Goal: Use online tool/utility

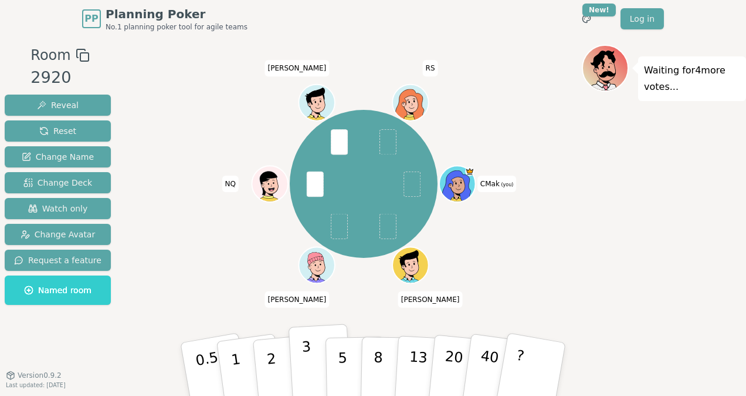
click at [311, 370] on button "3" at bounding box center [321, 369] width 64 height 92
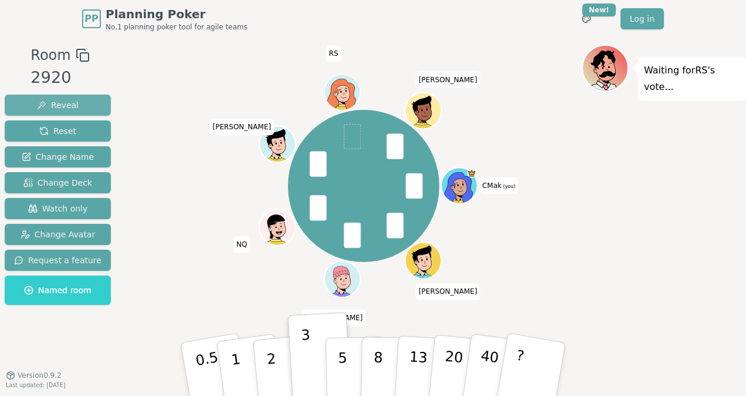
click at [77, 100] on button "Reveal" at bounding box center [58, 104] width 106 height 21
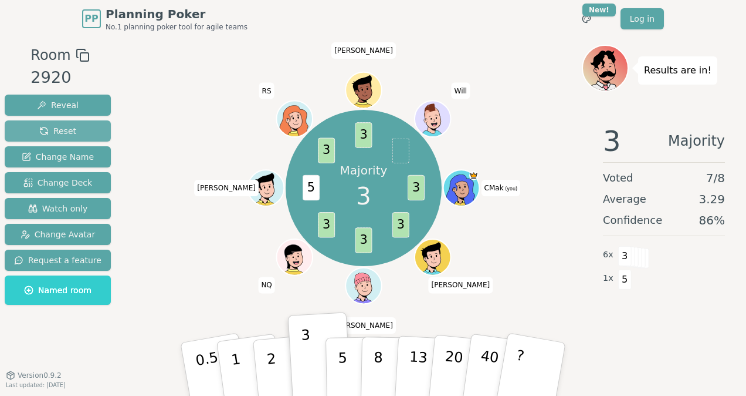
click at [59, 126] on span "Reset" at bounding box center [57, 131] width 37 height 12
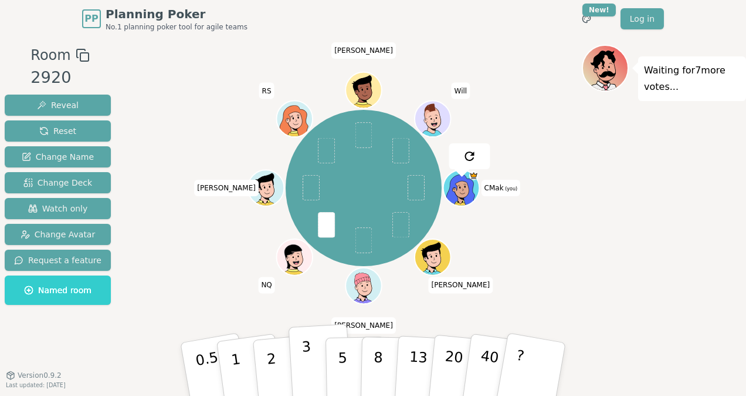
click at [313, 364] on button "3" at bounding box center [321, 369] width 64 height 92
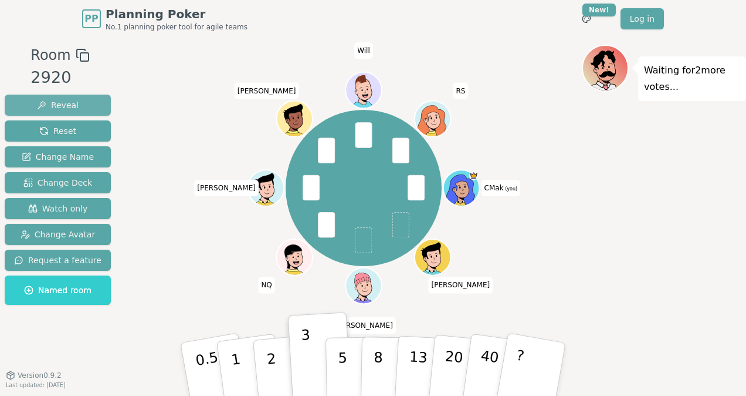
click at [81, 101] on button "Reveal" at bounding box center [58, 104] width 106 height 21
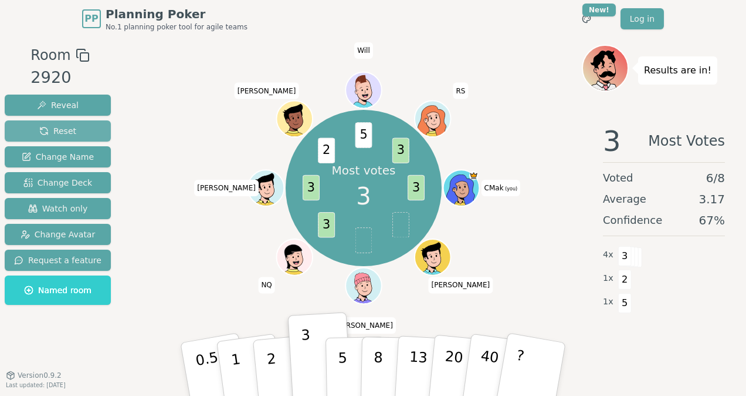
click at [84, 127] on button "Reset" at bounding box center [58, 130] width 106 height 21
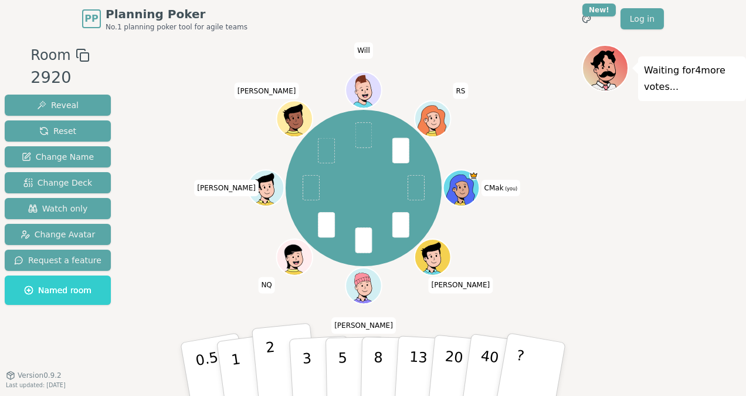
click at [278, 360] on button "2" at bounding box center [285, 369] width 67 height 93
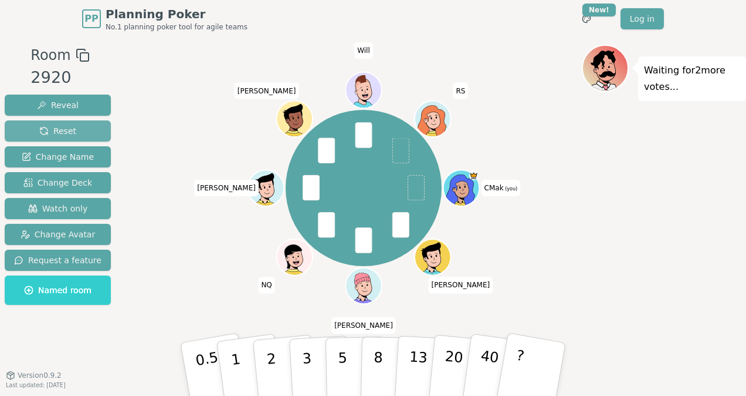
click at [56, 127] on span "Reset" at bounding box center [57, 131] width 37 height 12
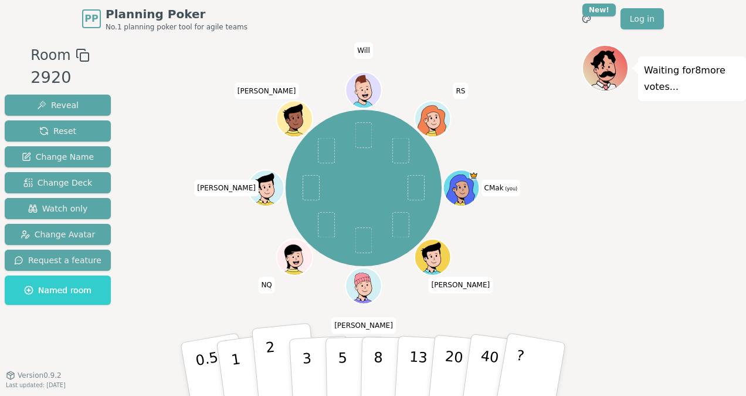
click at [273, 373] on p "2" at bounding box center [272, 371] width 15 height 64
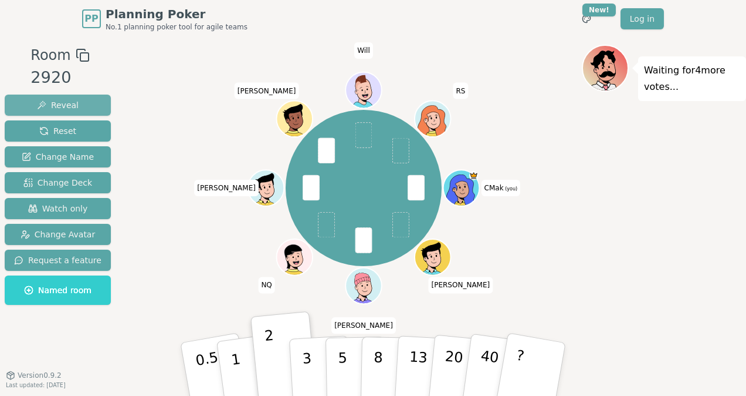
click at [73, 102] on button "Reveal" at bounding box center [58, 104] width 106 height 21
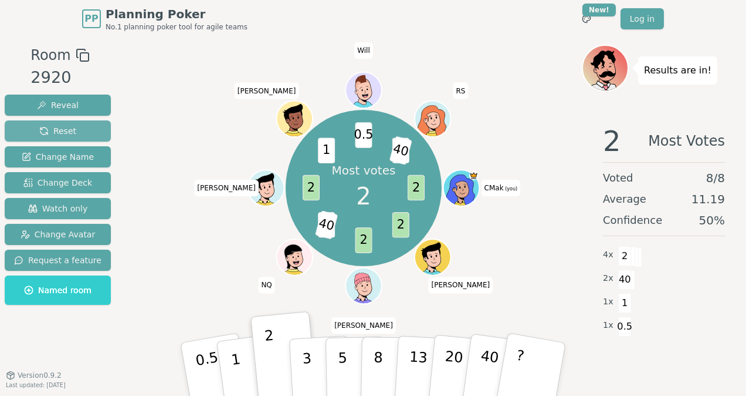
click at [39, 127] on span "Reset" at bounding box center [57, 131] width 37 height 12
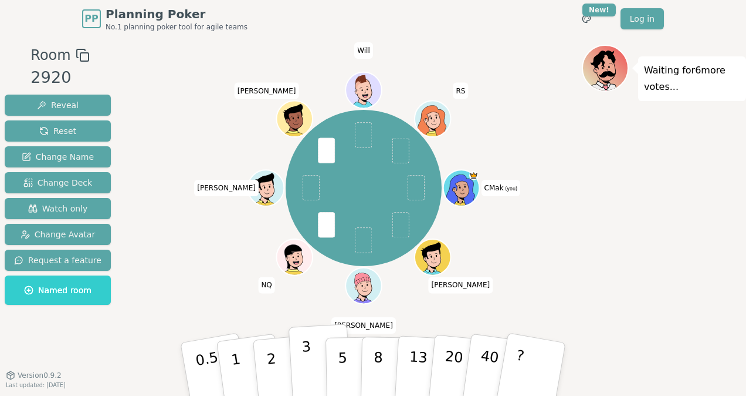
click at [302, 364] on button "3" at bounding box center [321, 369] width 64 height 92
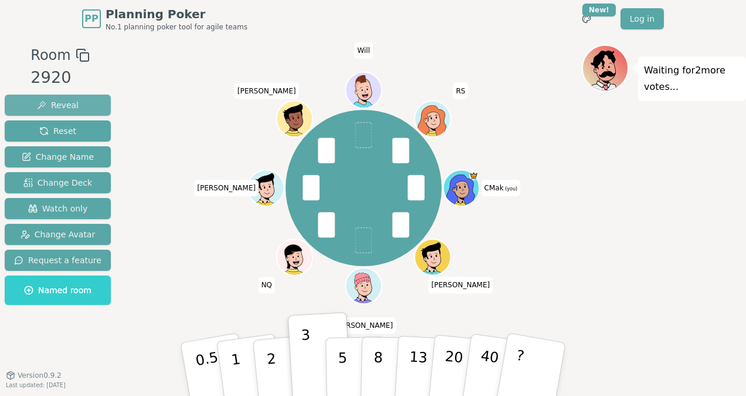
click at [81, 102] on button "Reveal" at bounding box center [58, 104] width 106 height 21
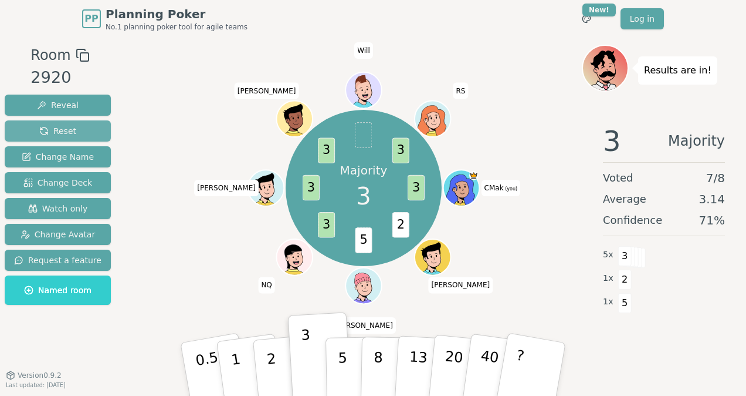
click at [47, 127] on span "Reset" at bounding box center [57, 131] width 37 height 12
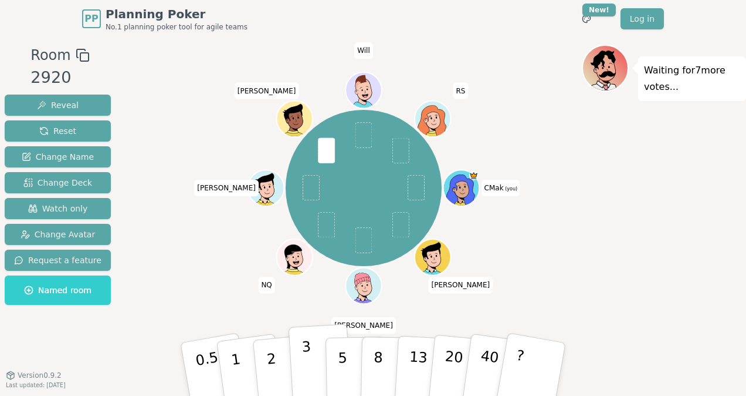
click at [298, 365] on button "3" at bounding box center [321, 369] width 64 height 92
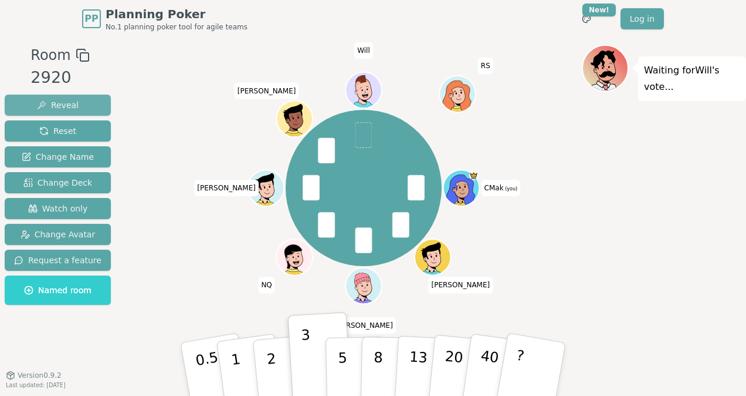
click at [56, 106] on span "Reveal" at bounding box center [58, 105] width 42 height 12
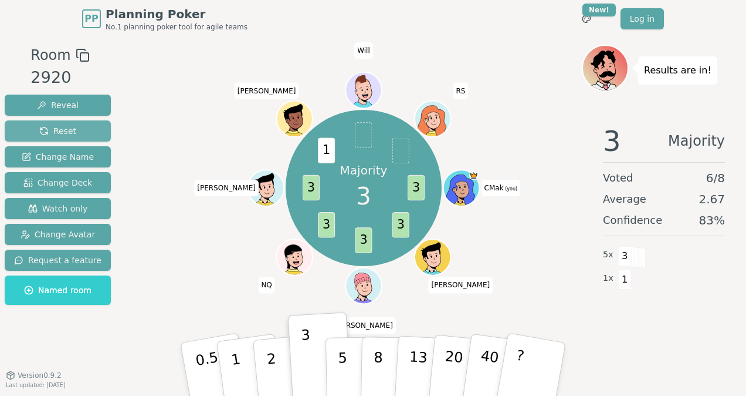
click at [72, 130] on button "Reset" at bounding box center [58, 130] width 106 height 21
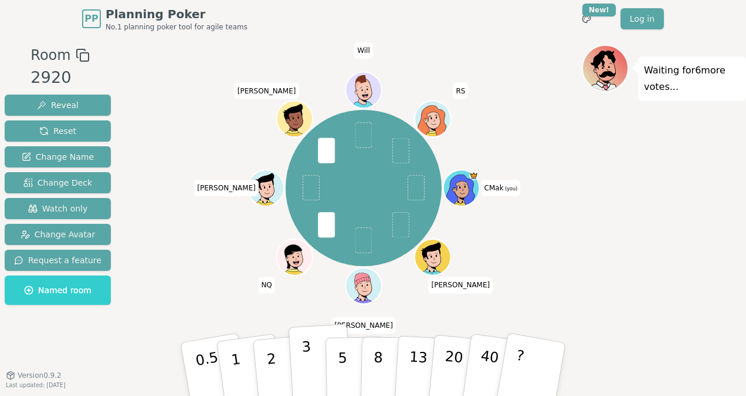
click at [305, 354] on p "3" at bounding box center [308, 370] width 13 height 64
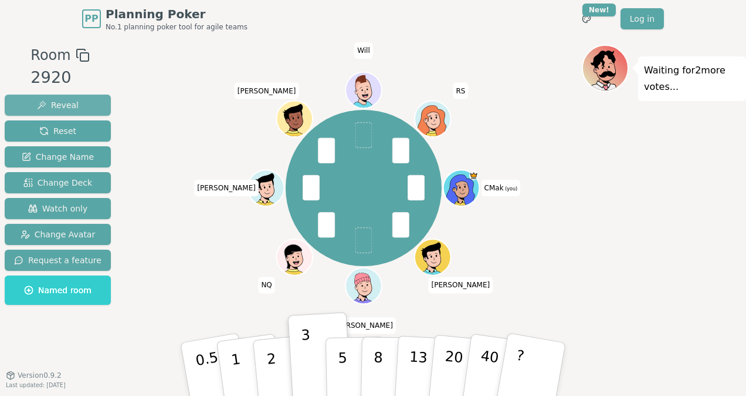
click at [66, 104] on span "Reveal" at bounding box center [58, 105] width 42 height 12
